Goal: Task Accomplishment & Management: Use online tool/utility

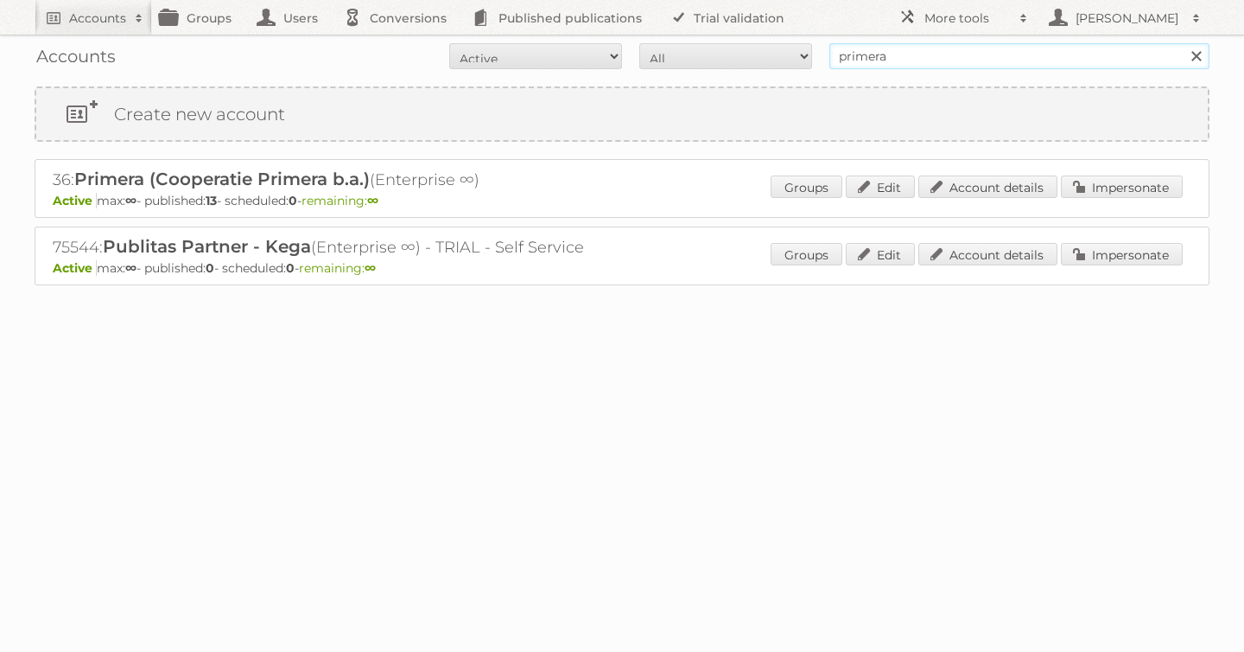
drag, startPoint x: 939, startPoint y: 60, endPoint x: 644, endPoint y: 46, distance: 295.9
click at [644, 46] on form "All Active Expired Pending All Paid Trials Self service primera Search" at bounding box center [622, 56] width 1175 height 26
type input "[PERSON_NAME]"
click at [1183, 43] on input "Search" at bounding box center [1196, 56] width 26 height 26
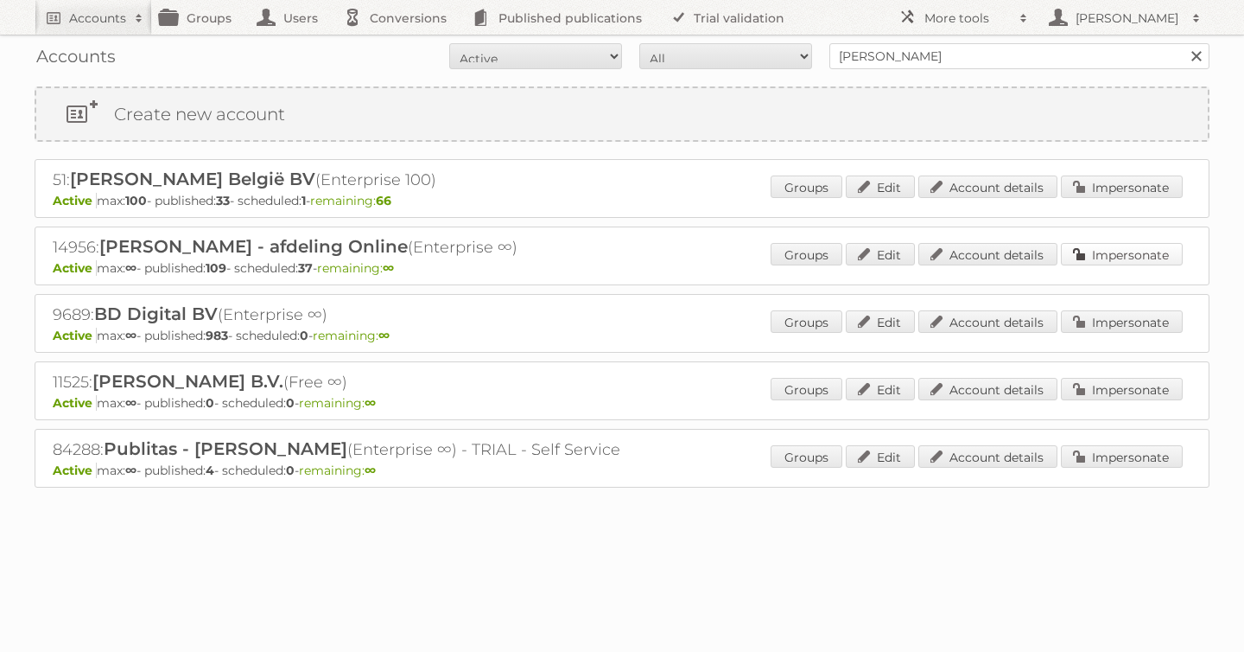
click at [1098, 248] on link "Impersonate" at bounding box center [1122, 254] width 122 height 22
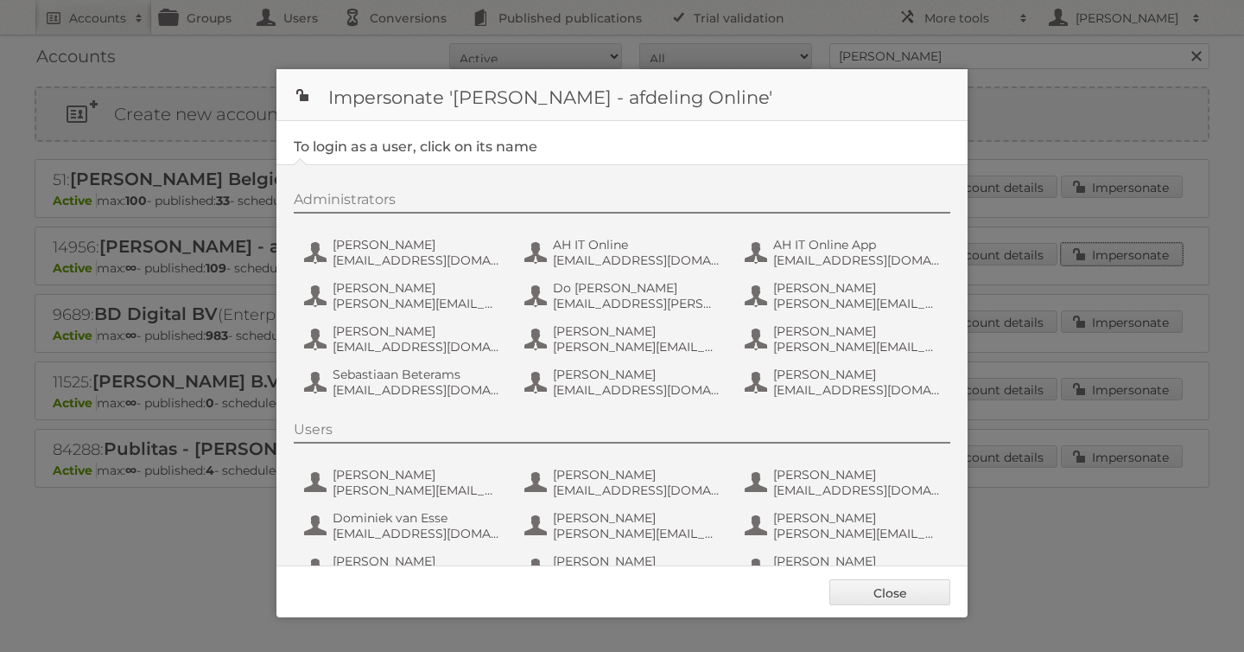
scroll to position [130, 0]
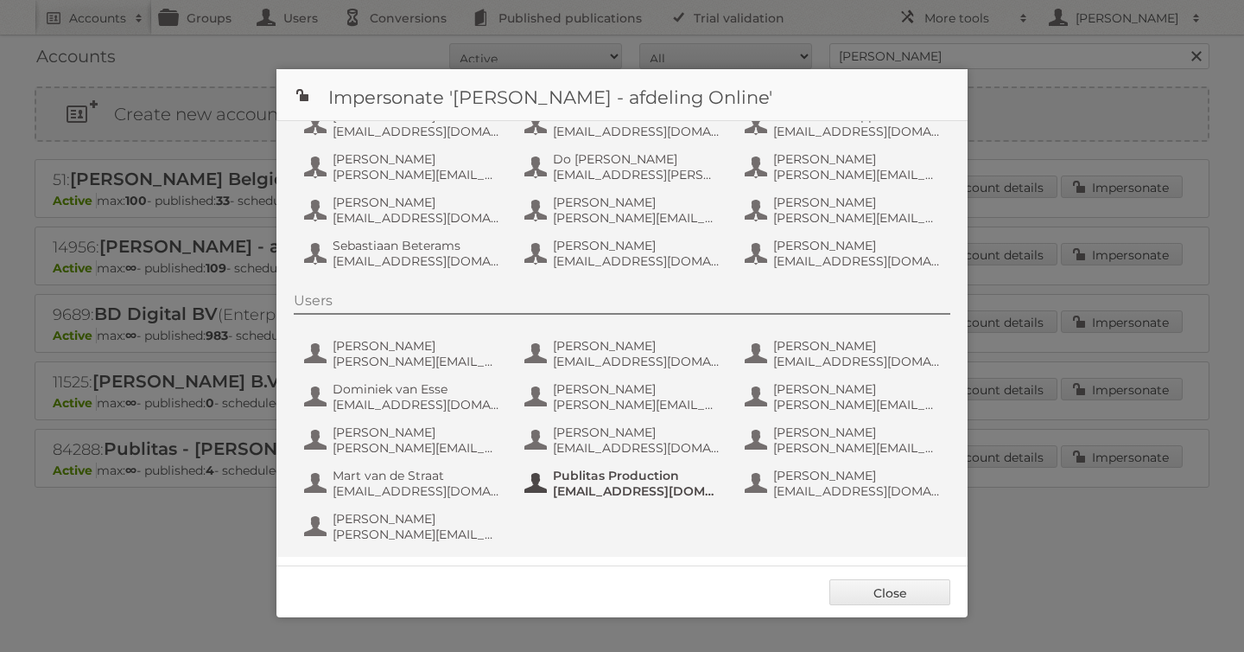
click at [605, 490] on span "[EMAIL_ADDRESS][DOMAIN_NAME]" at bounding box center [637, 491] width 168 height 16
